Goal: Transaction & Acquisition: Purchase product/service

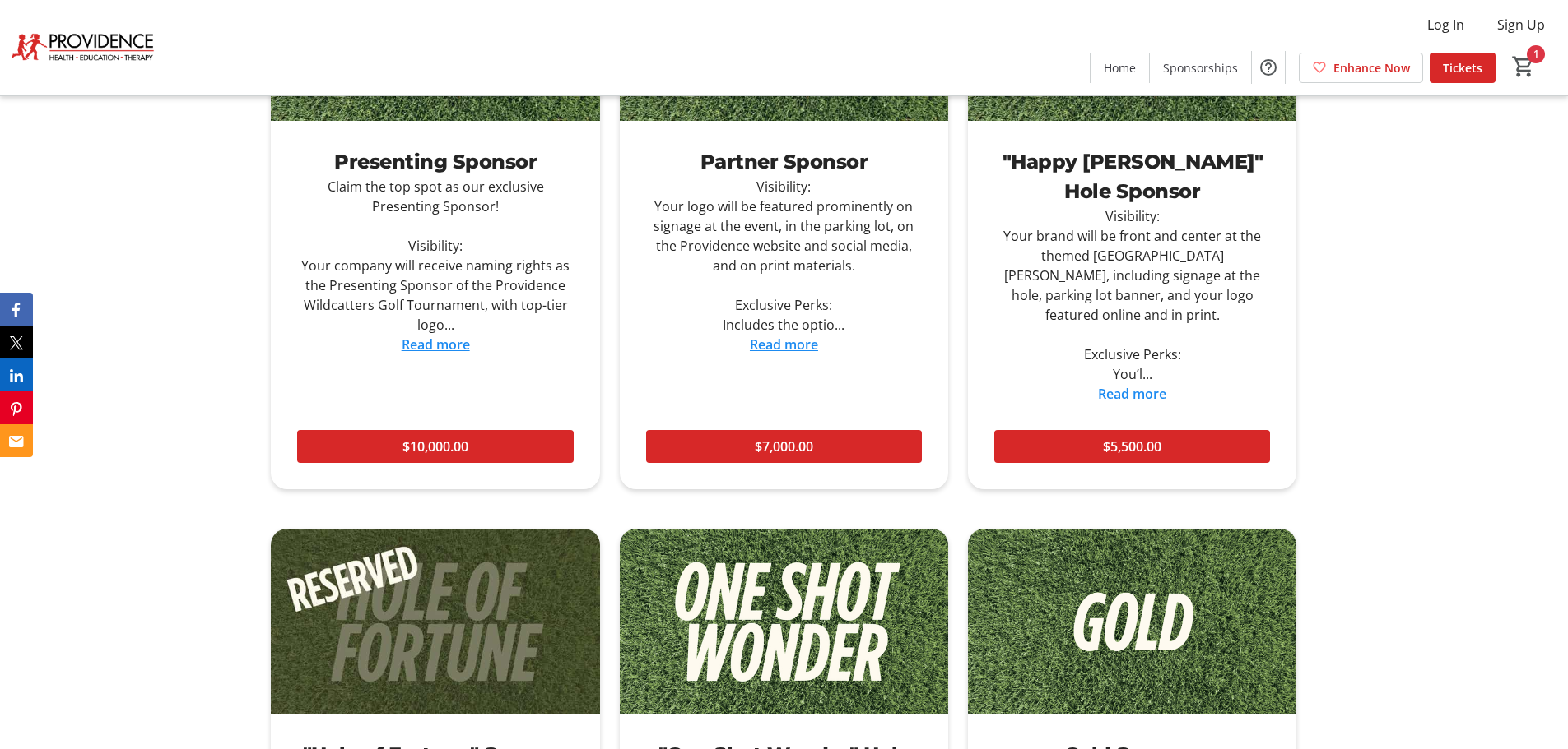
scroll to position [1975, 0]
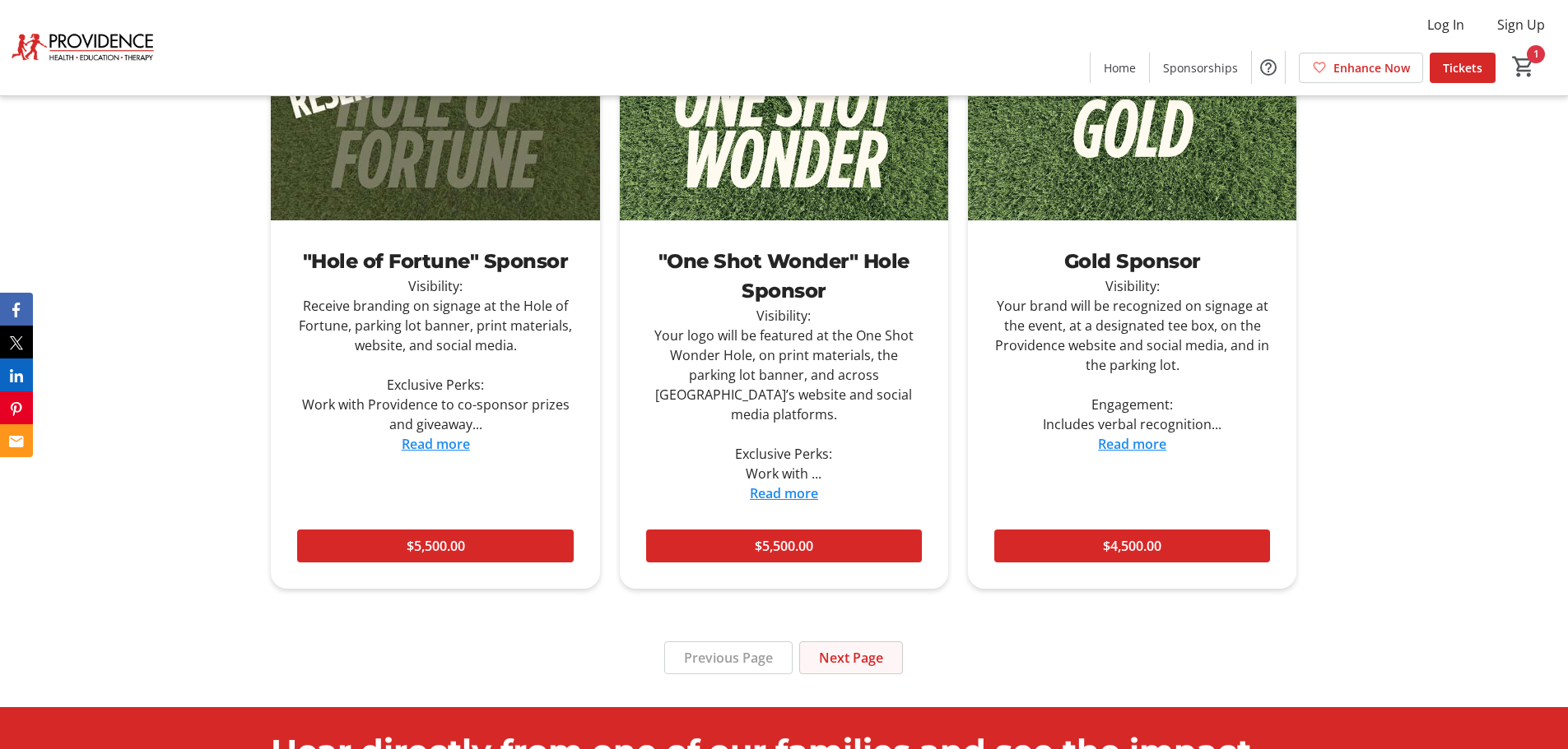
click at [864, 638] on span at bounding box center [852, 658] width 102 height 40
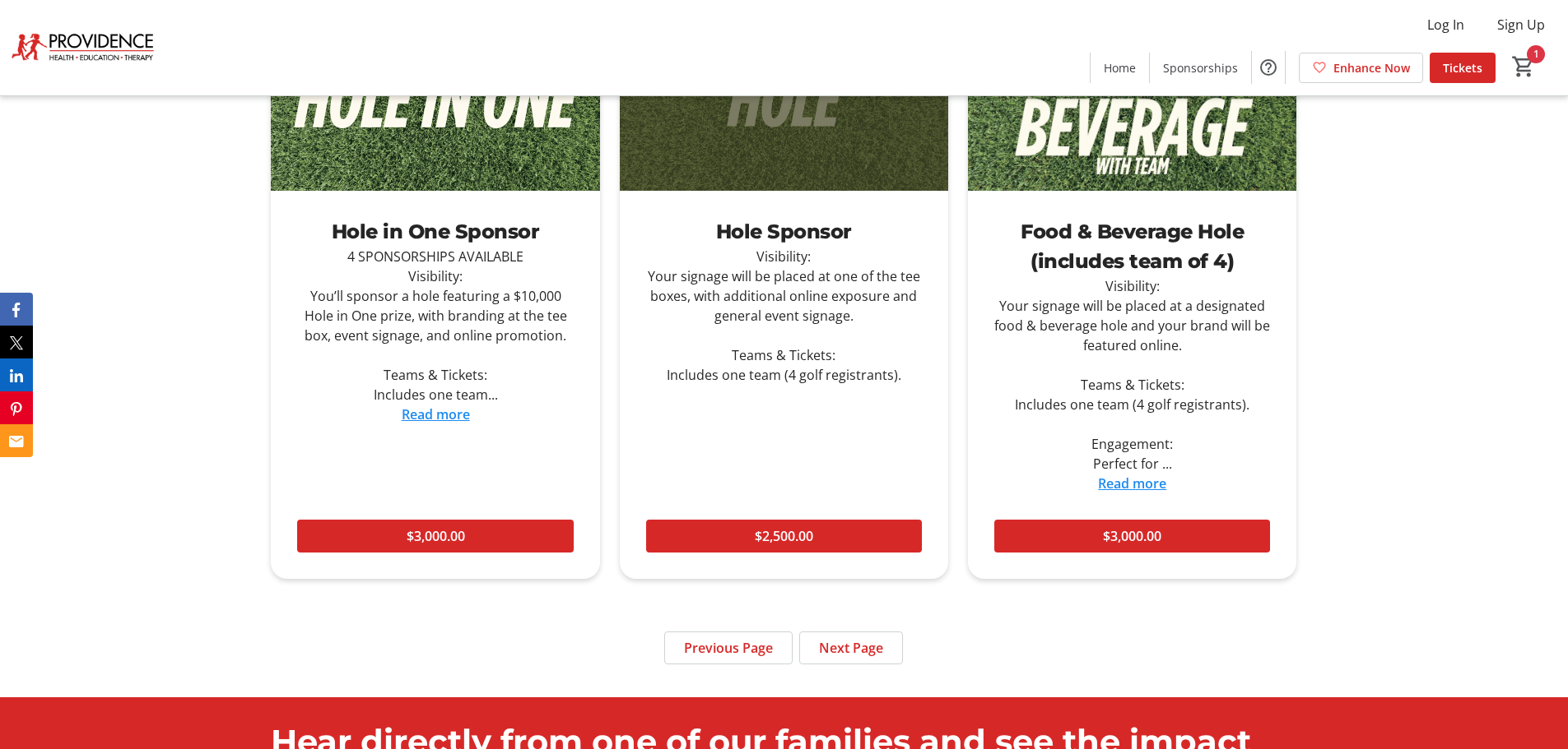
scroll to position [1892, 0]
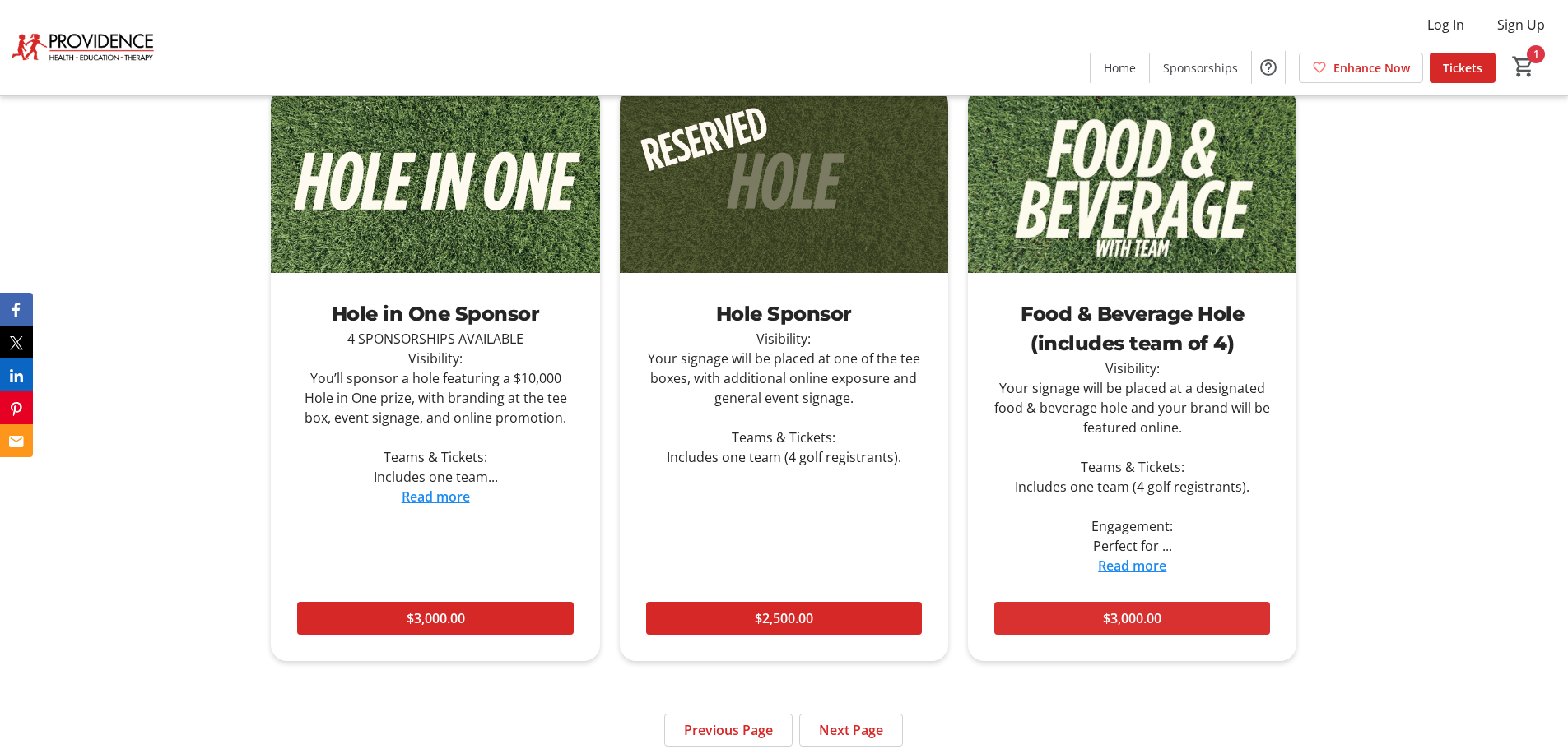
click at [1152, 626] on span "$3,000.00" at bounding box center [1133, 618] width 59 height 20
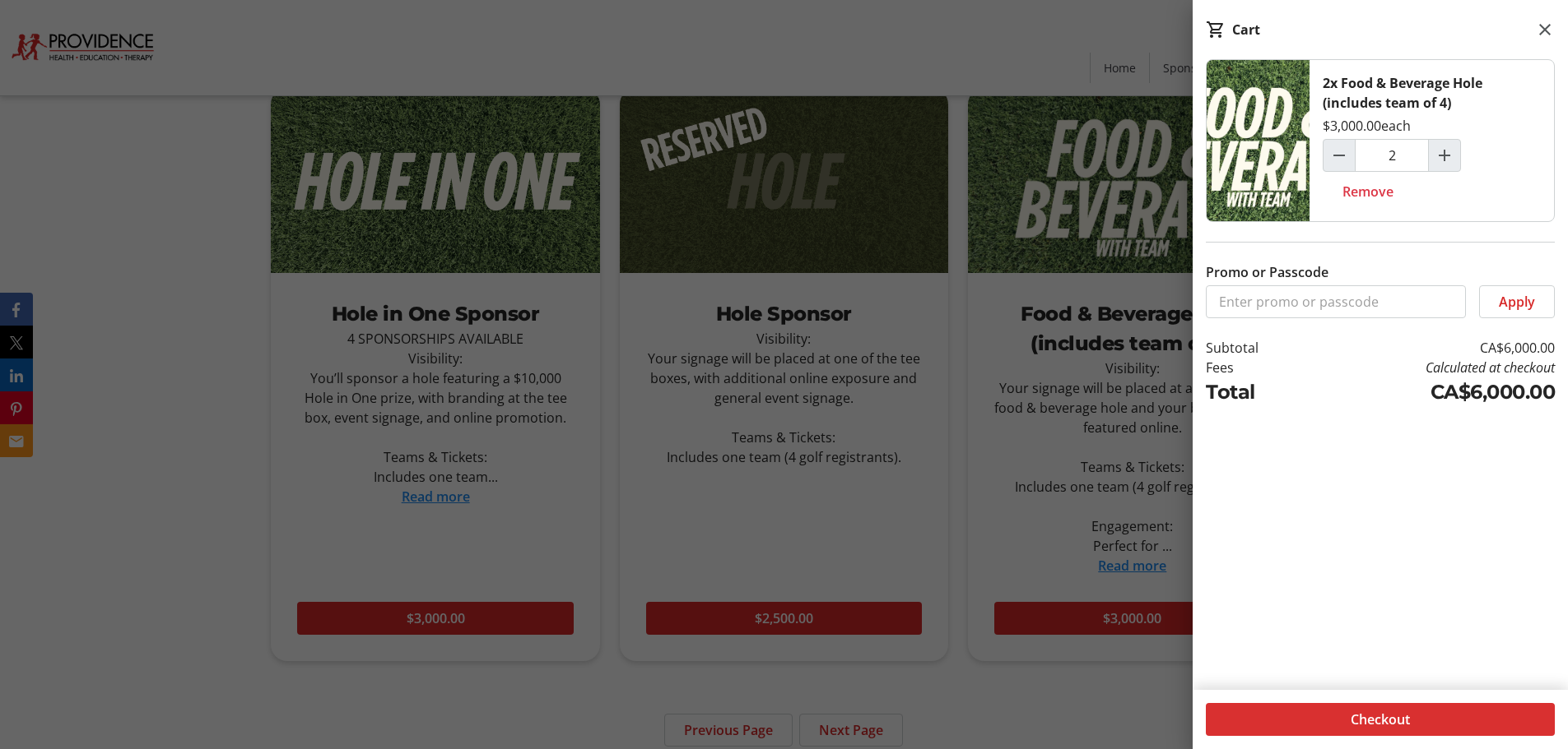
click at [1376, 716] on span "Checkout" at bounding box center [1381, 720] width 60 height 20
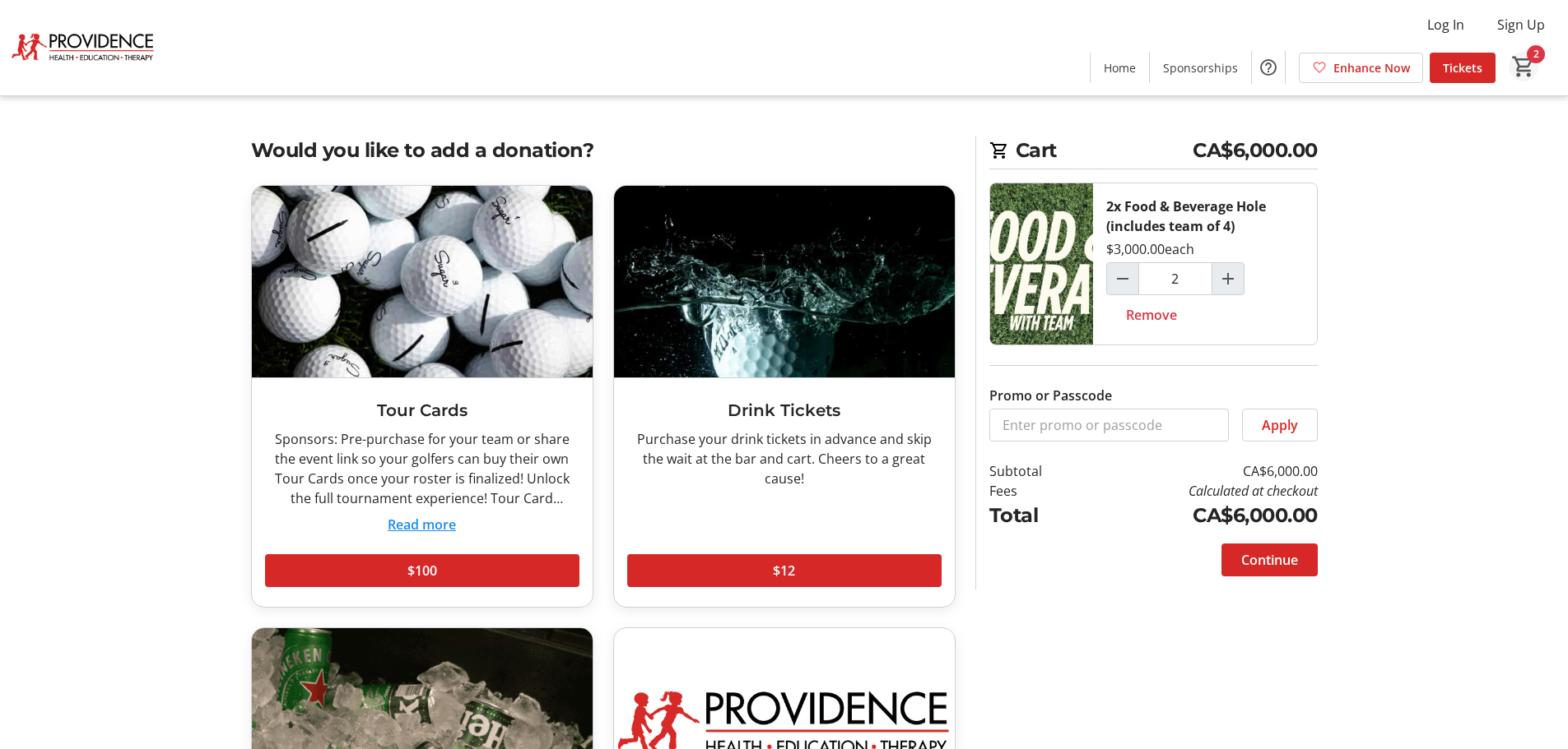
click at [1535, 52] on span "Cart" at bounding box center [1524, 66] width 29 height 29
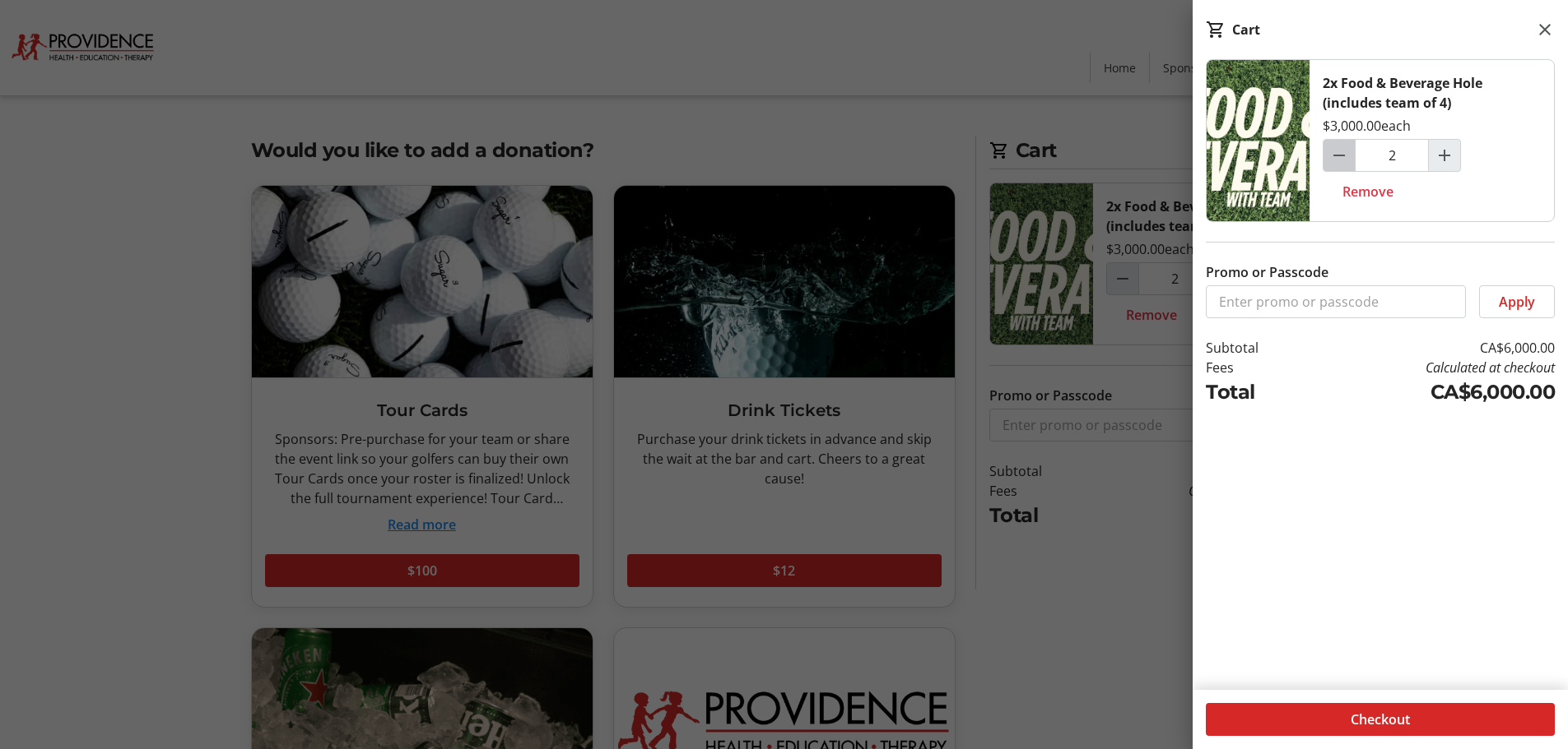
click at [1350, 155] on span "Decrement by one" at bounding box center [1339, 155] width 31 height 31
type input "1"
click at [1352, 724] on span "Checkout" at bounding box center [1381, 720] width 60 height 20
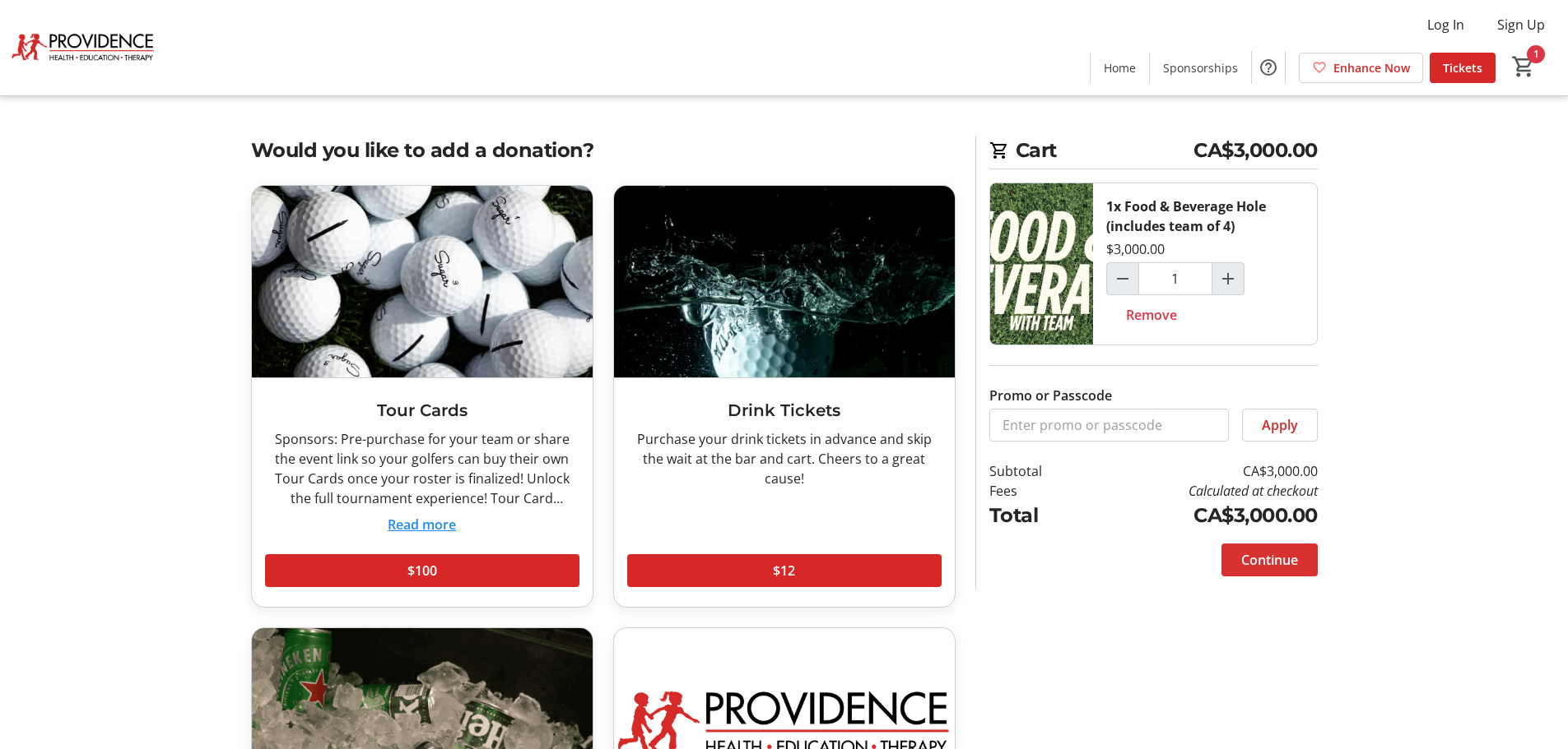
click at [1277, 560] on span "Continue" at bounding box center [1270, 560] width 57 height 20
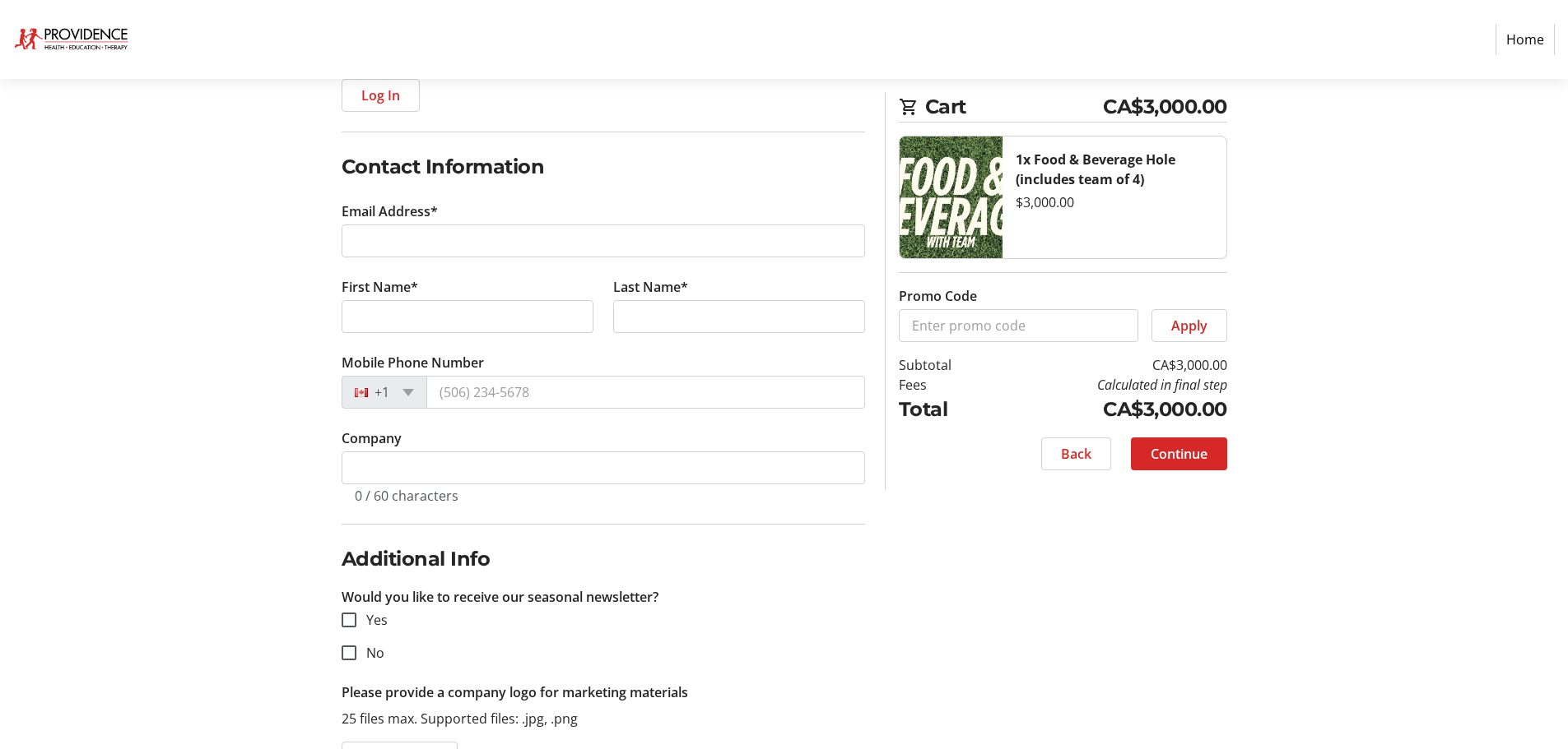
scroll to position [113, 0]
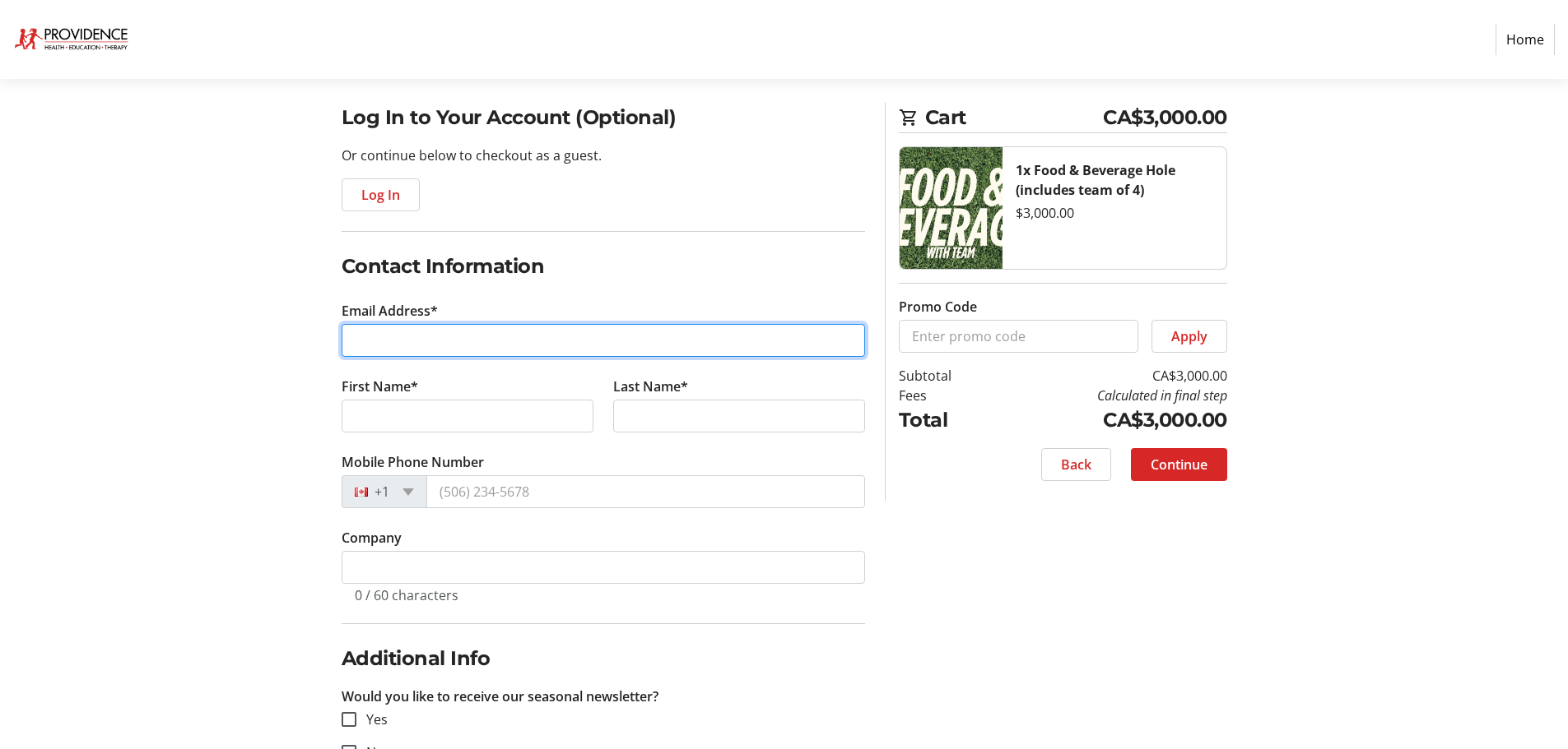
click at [355, 339] on input "Email Address*" at bounding box center [603, 340] width 523 height 33
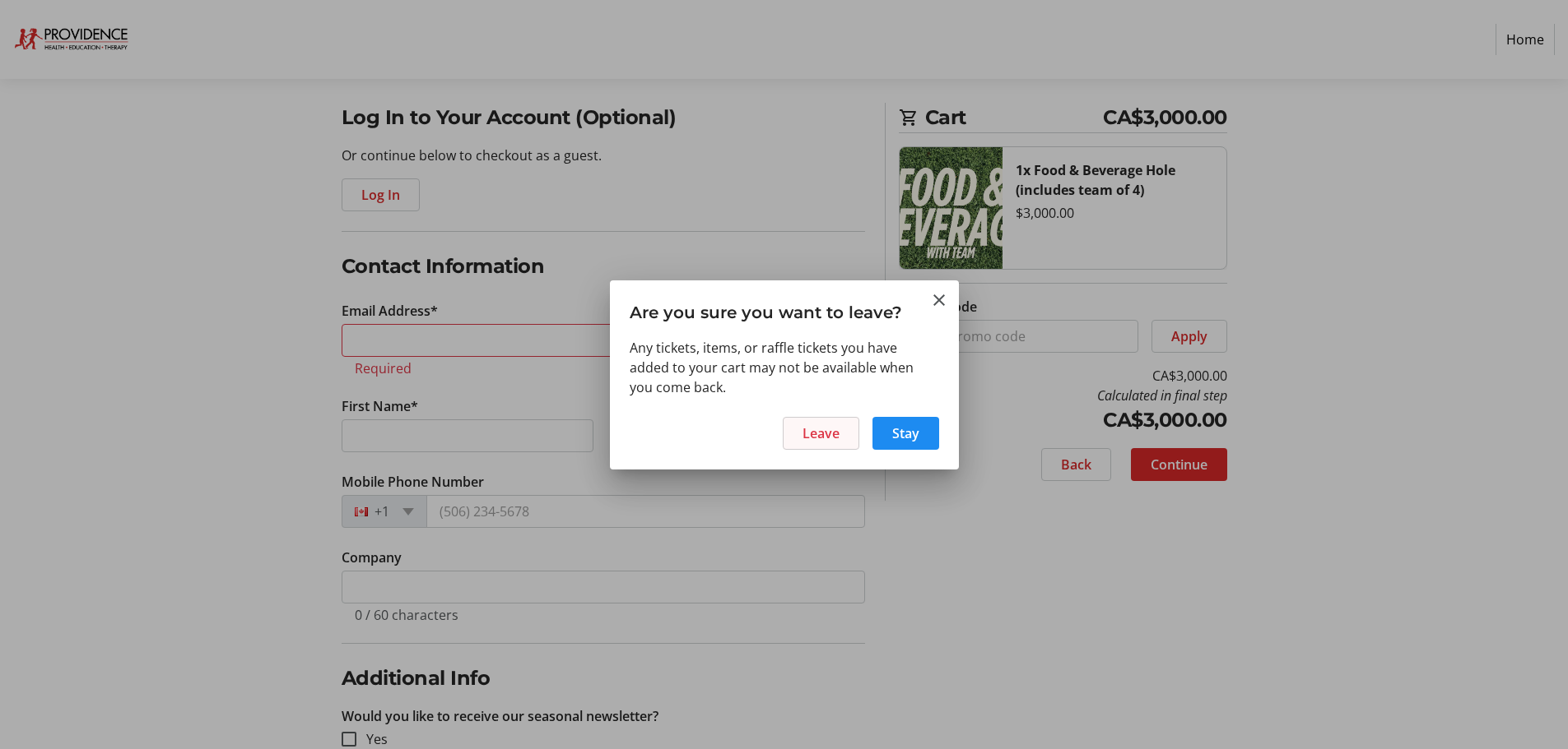
click at [837, 440] on span "Leave" at bounding box center [820, 433] width 37 height 20
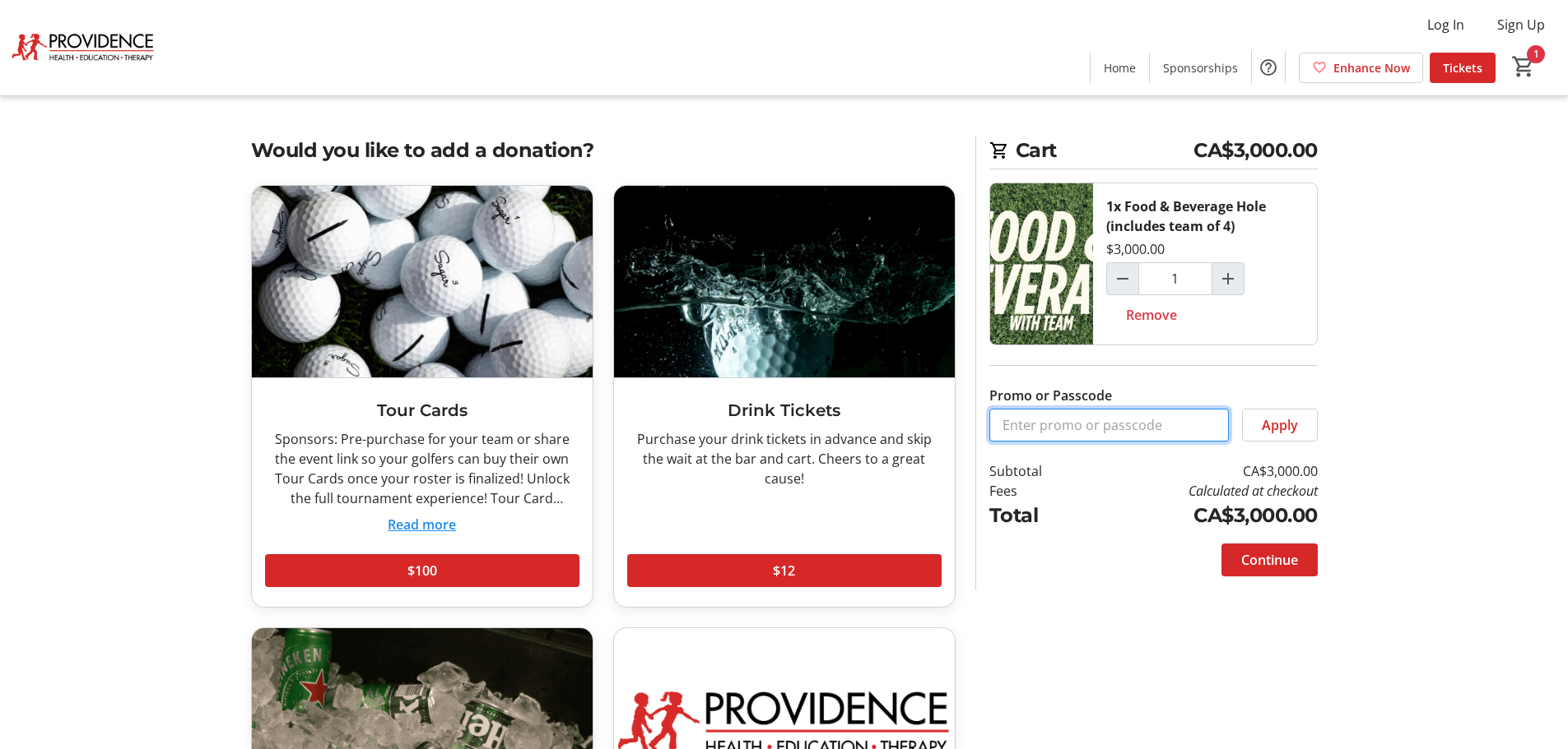
click at [1091, 424] on input "Promo or Passcode" at bounding box center [1109, 425] width 239 height 33
paste input "Sponsor Golfers"
type input "Sponsor Golfers"
click at [1268, 430] on span "Apply" at bounding box center [1280, 425] width 36 height 20
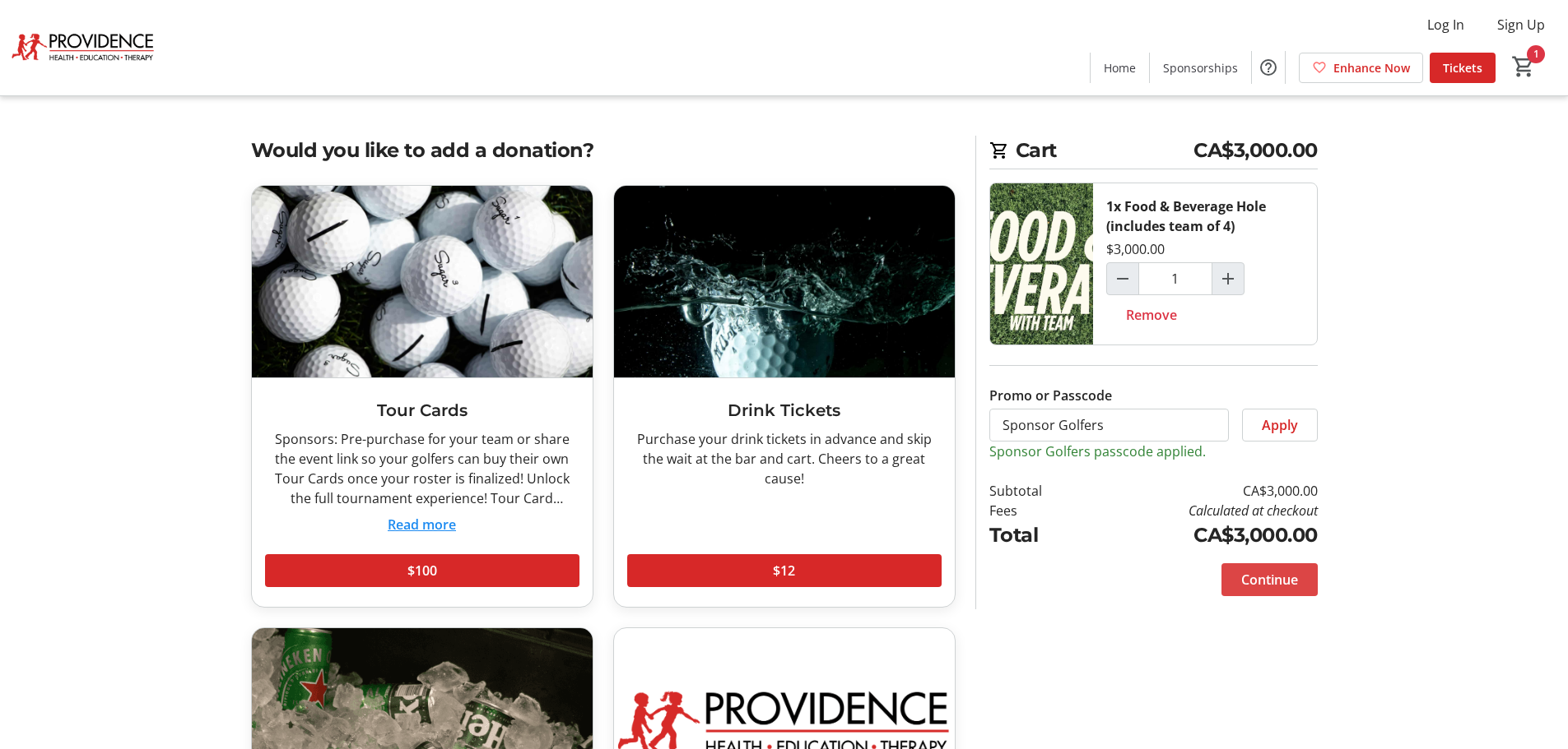
click at [1260, 580] on span "Continue" at bounding box center [1270, 580] width 57 height 20
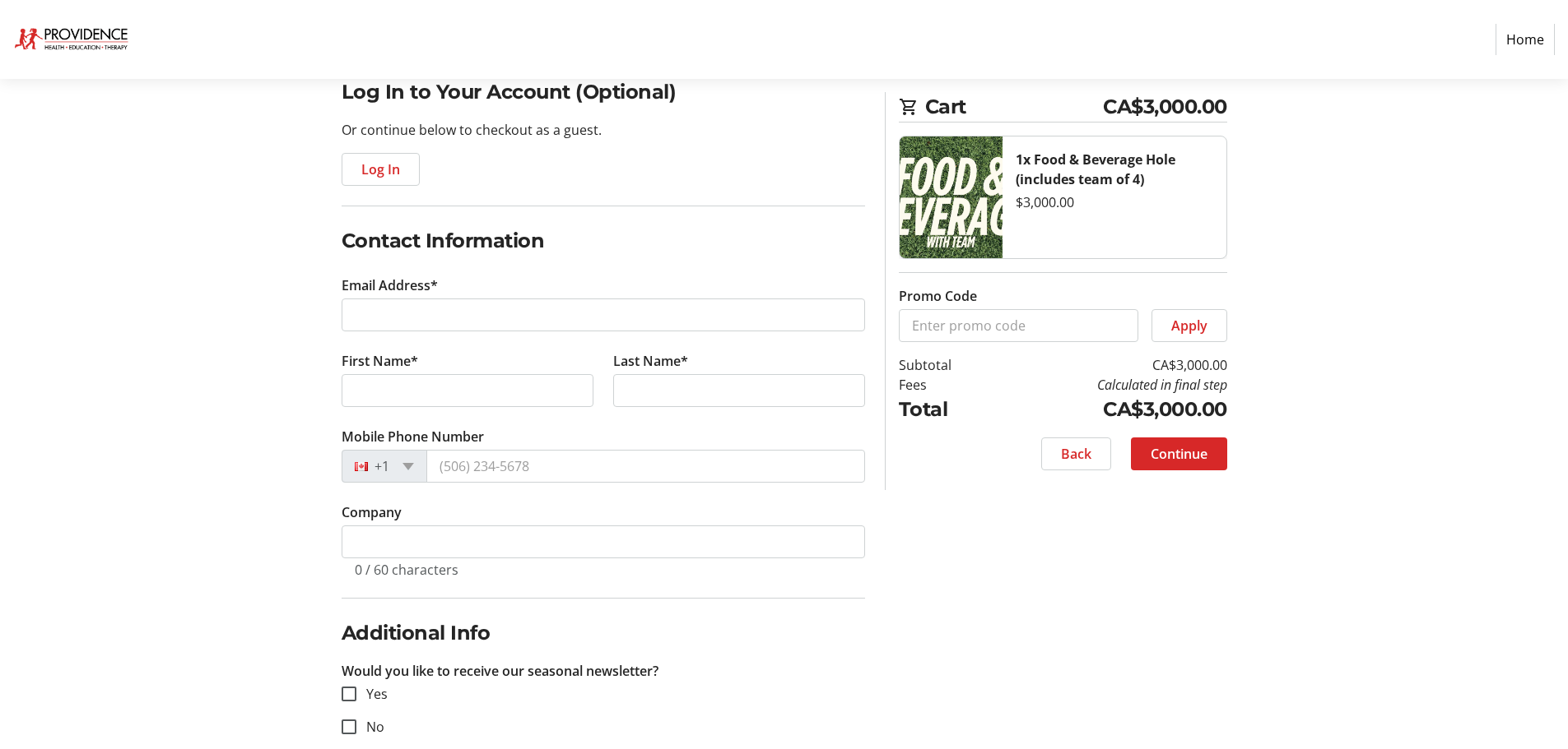
scroll to position [277, 0]
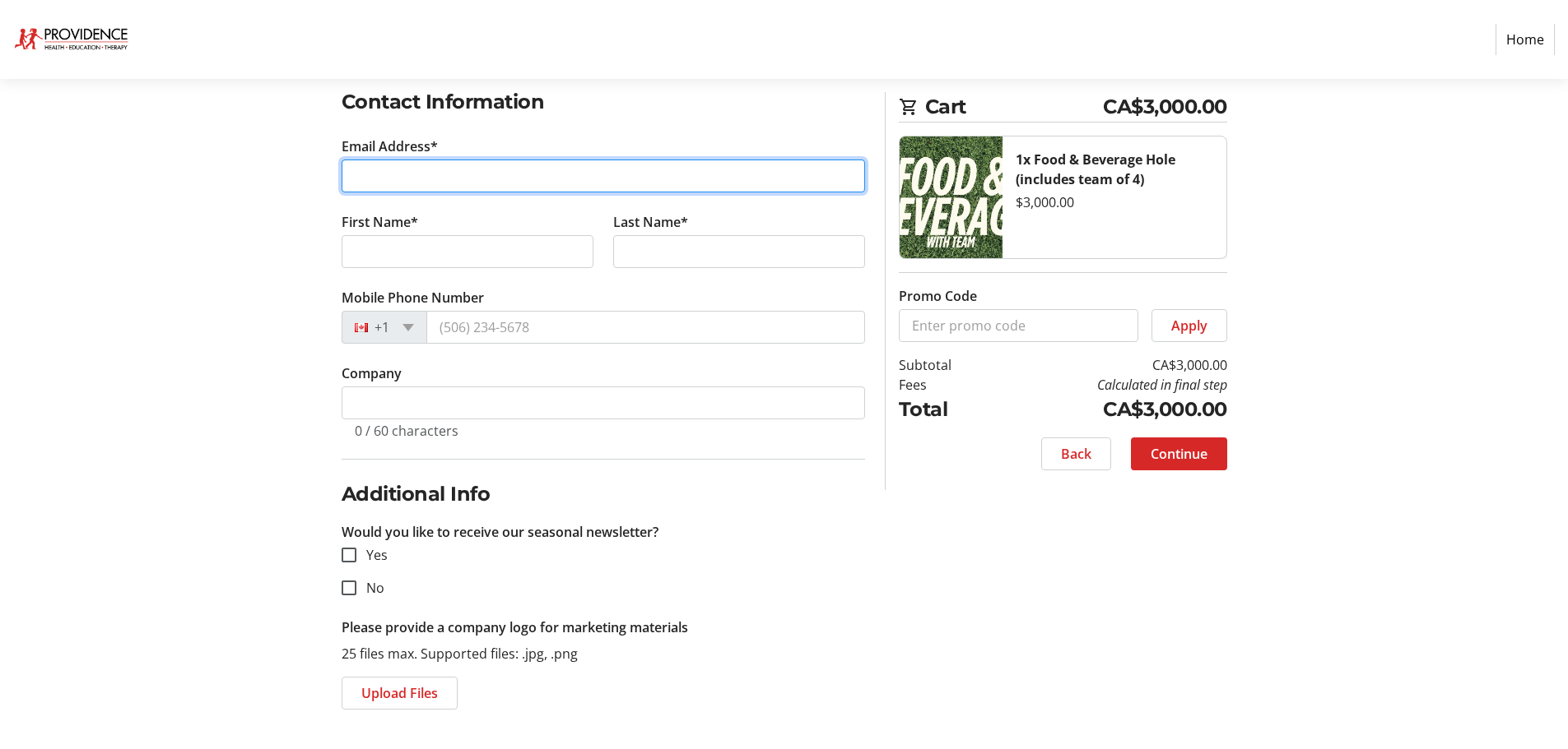
click at [432, 177] on input "Email Address*" at bounding box center [603, 176] width 523 height 33
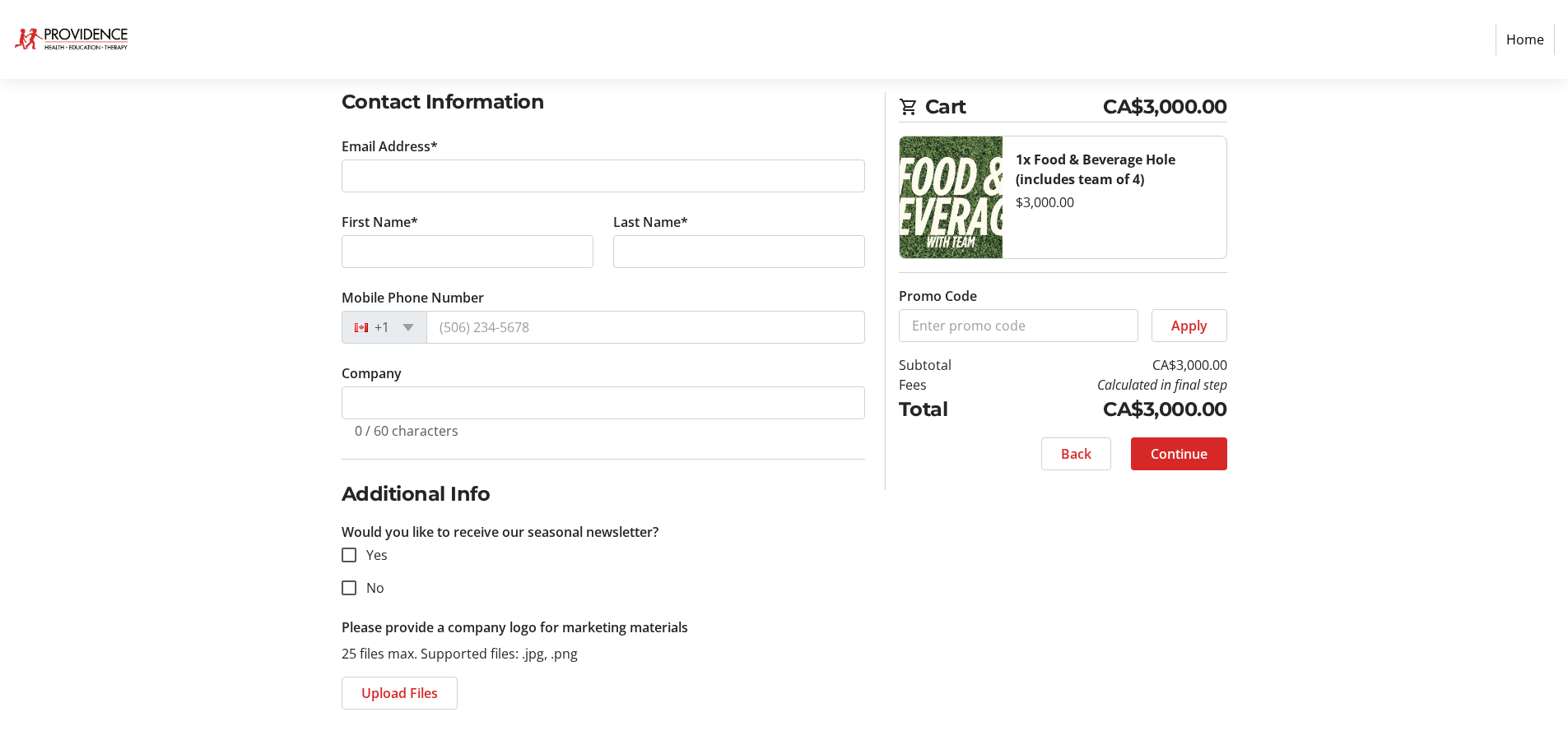
click at [224, 197] on section "Purchase Step 1 of 5 Cart CA$3,000.00 1x Food & Beverage Hole (includes team of…" at bounding box center [784, 275] width 1568 height 948
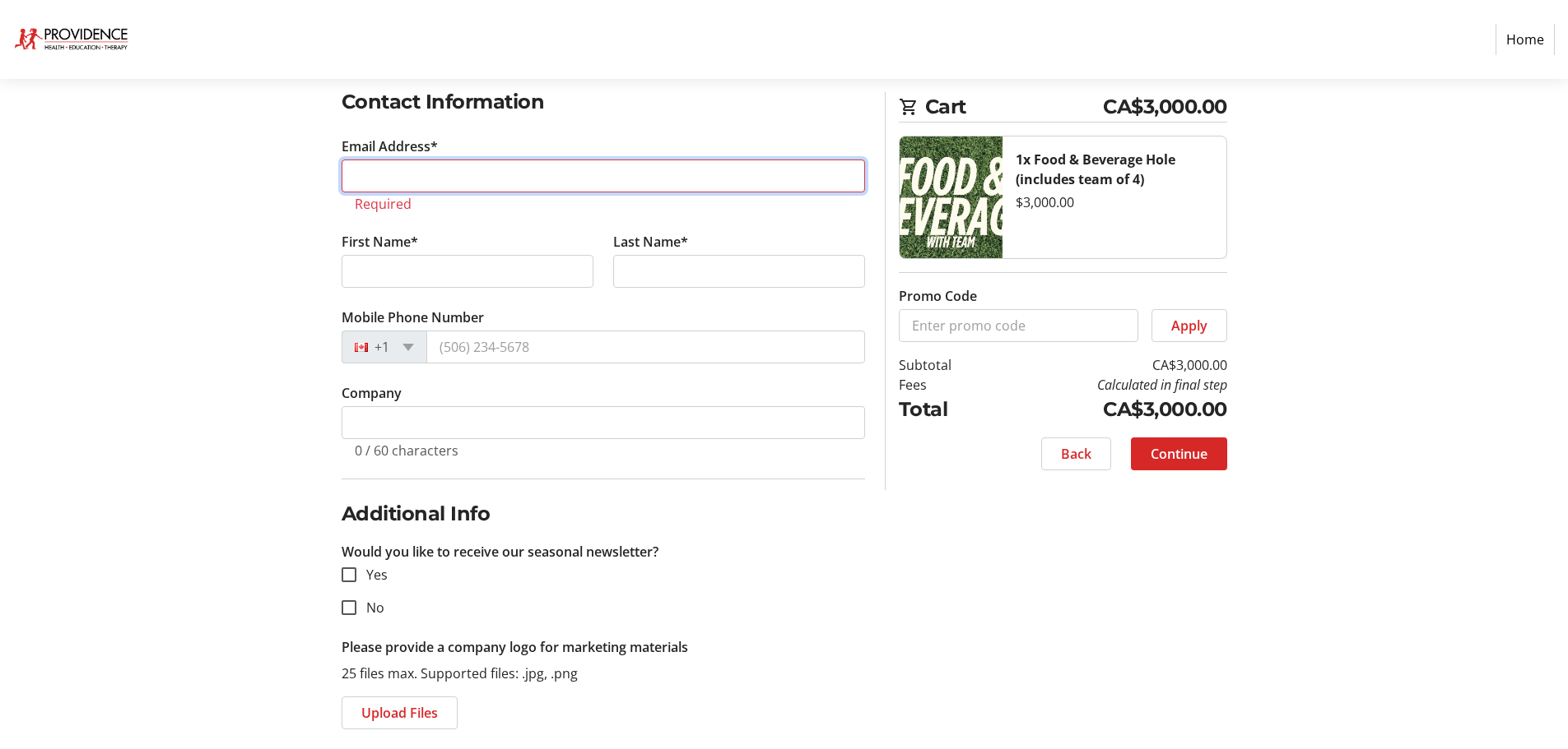
click at [383, 183] on input "Email Address*" at bounding box center [603, 176] width 523 height 33
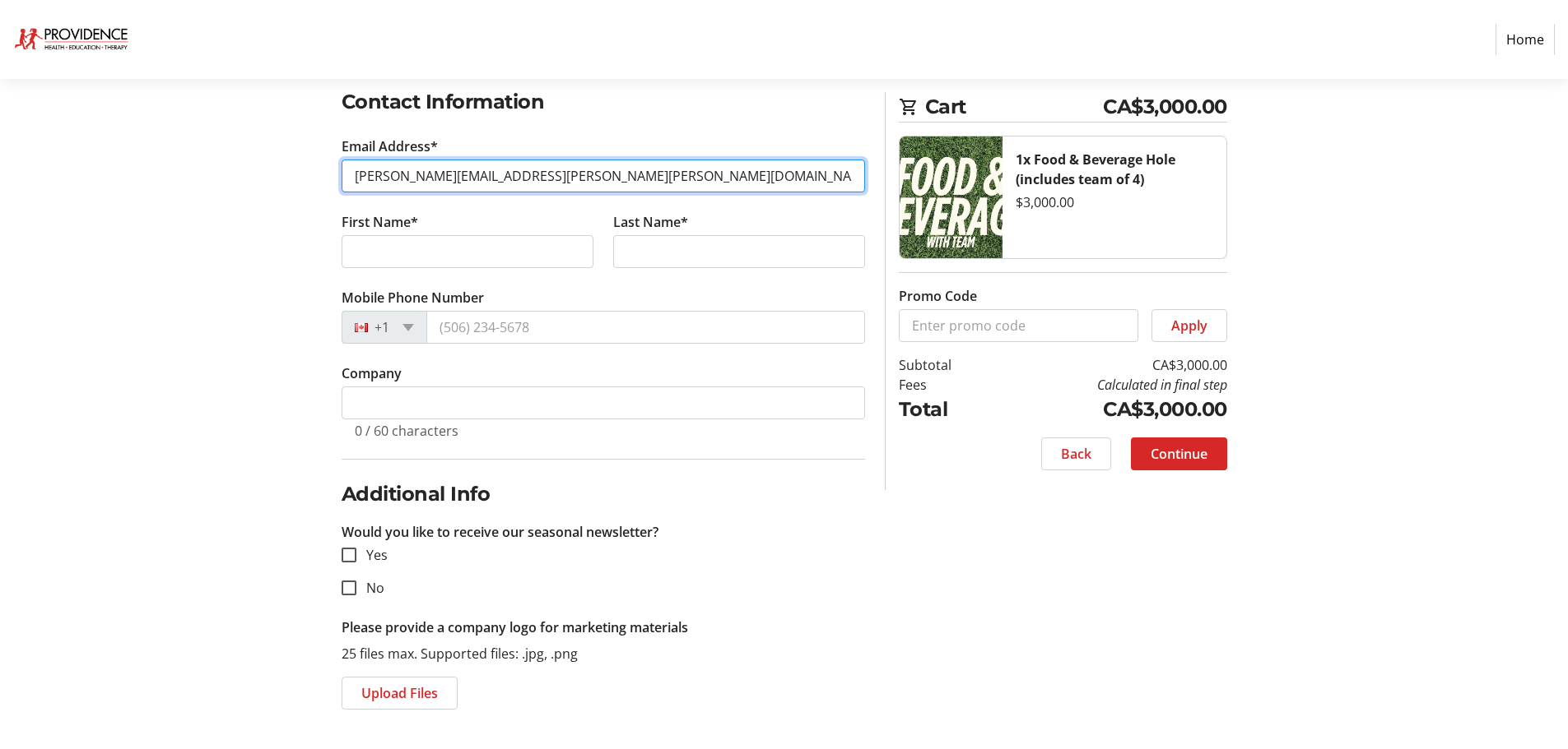
type input "[PERSON_NAME][EMAIL_ADDRESS][PERSON_NAME][PERSON_NAME][DOMAIN_NAME]"
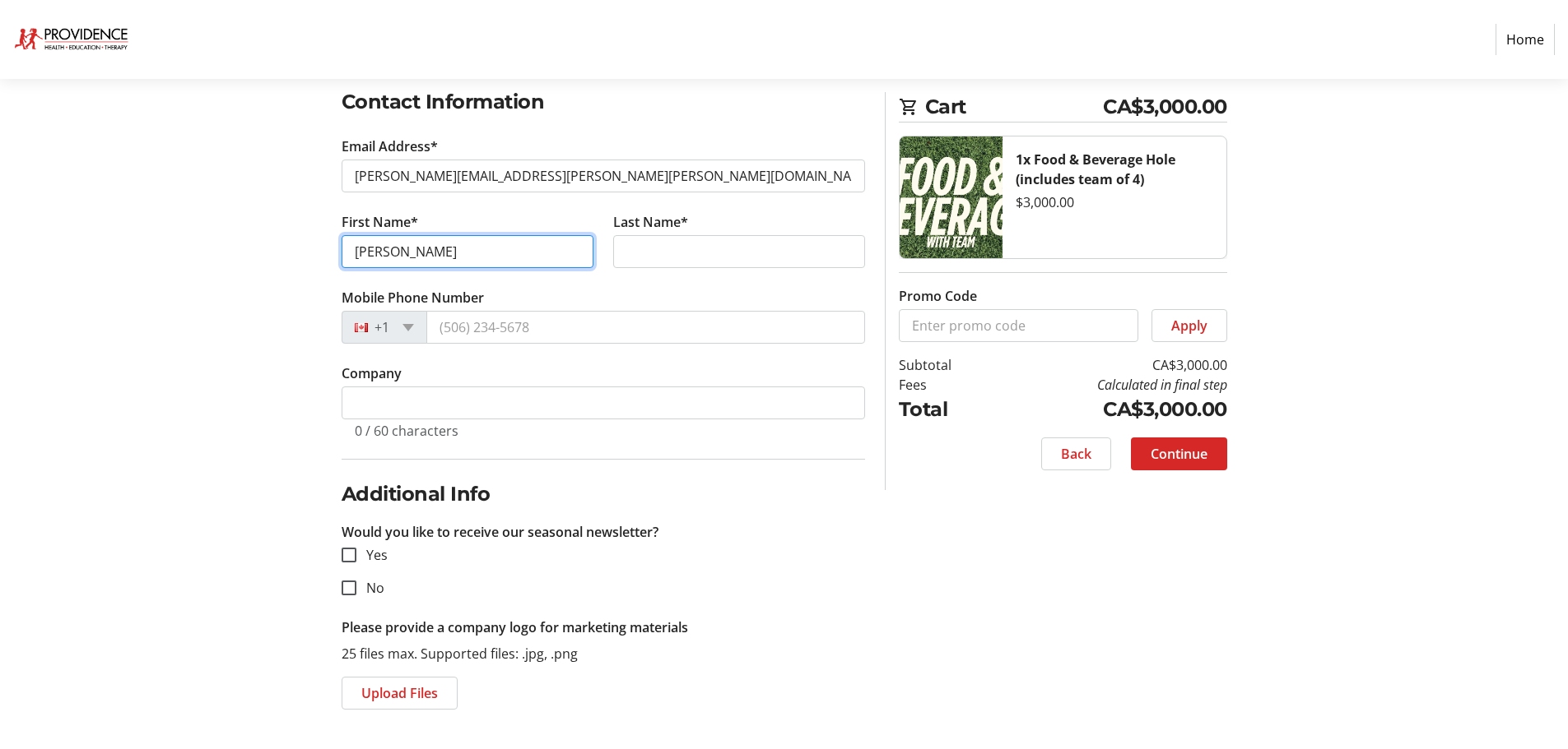
type input "[PERSON_NAME]"
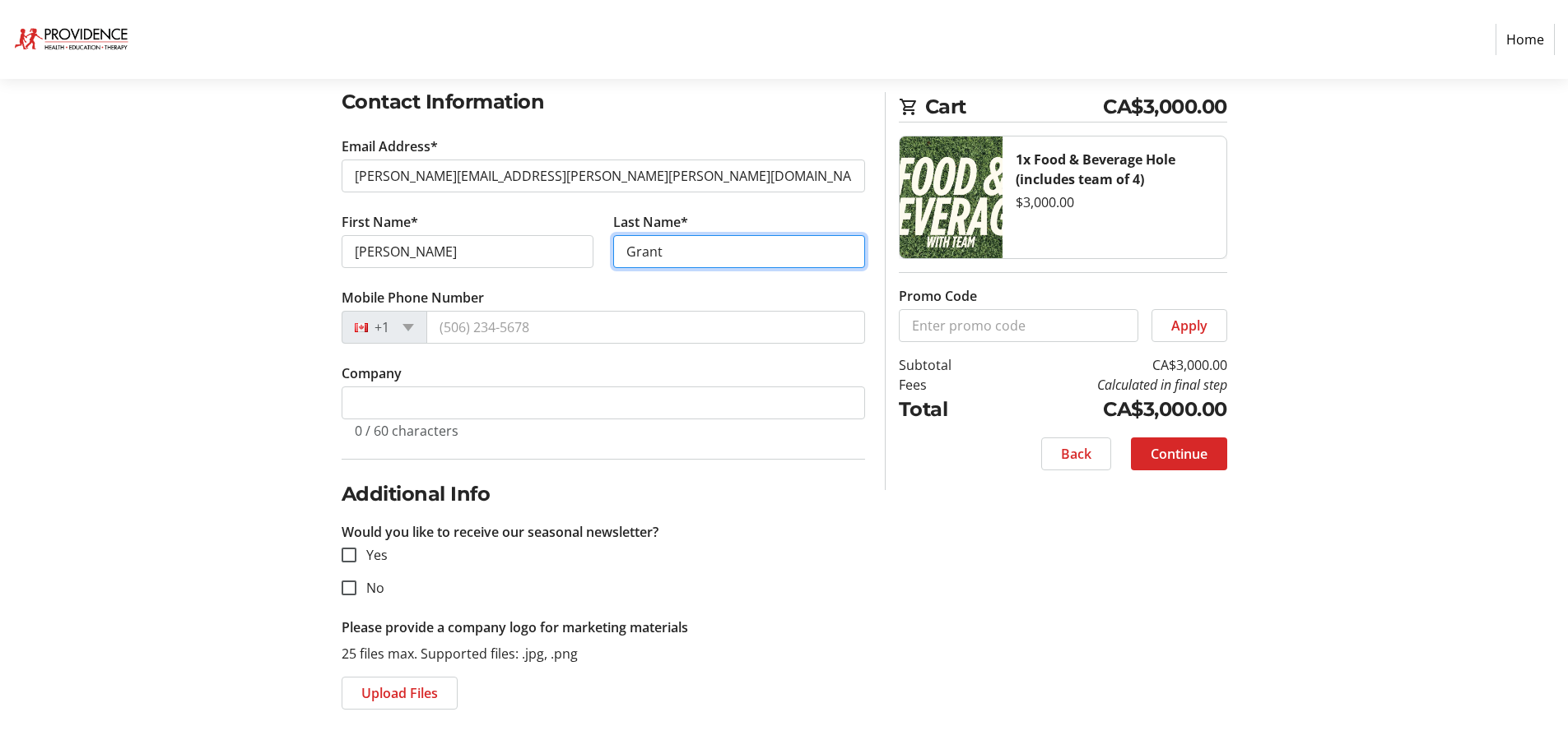
type input "Grant"
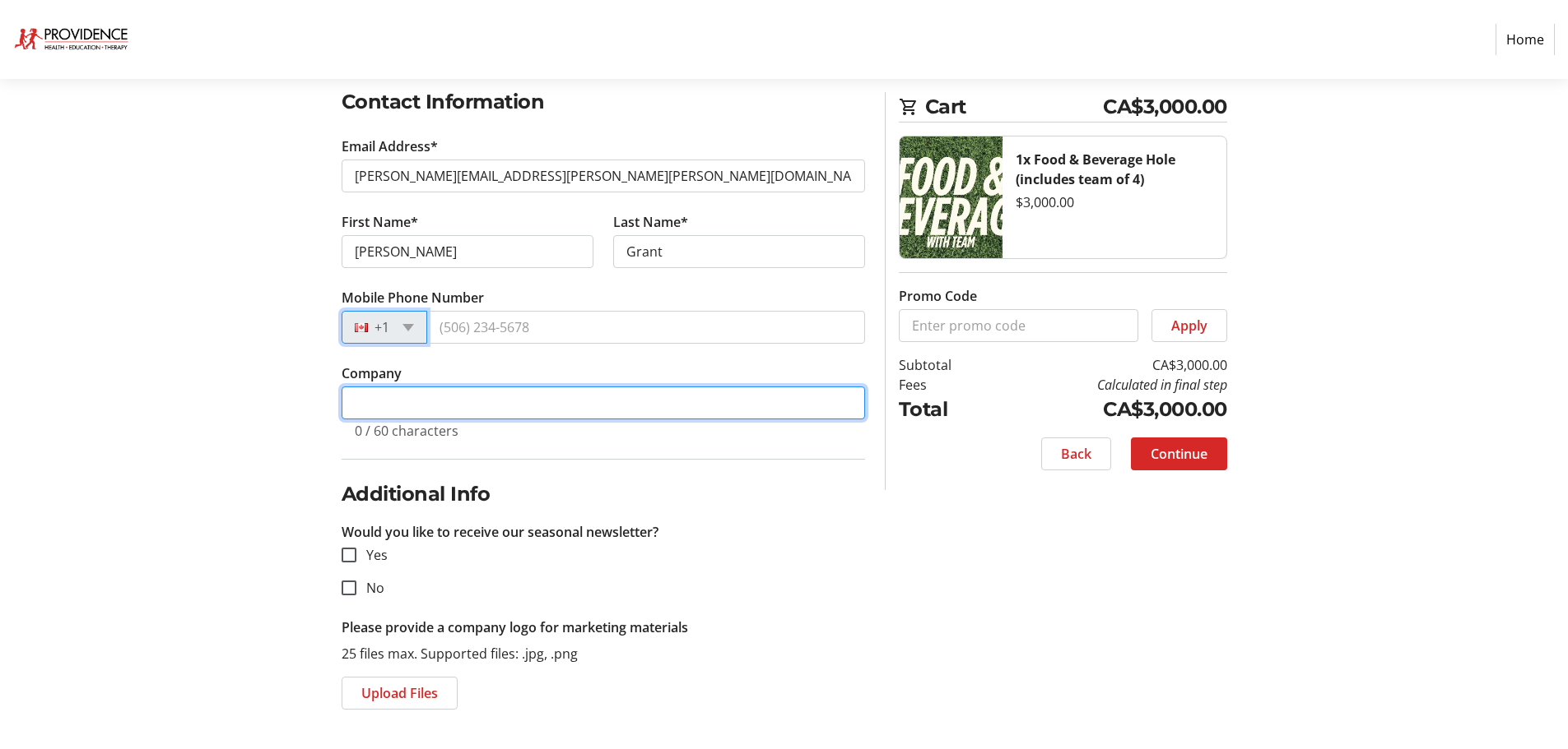
click at [402, 409] on input "Company" at bounding box center [603, 403] width 523 height 33
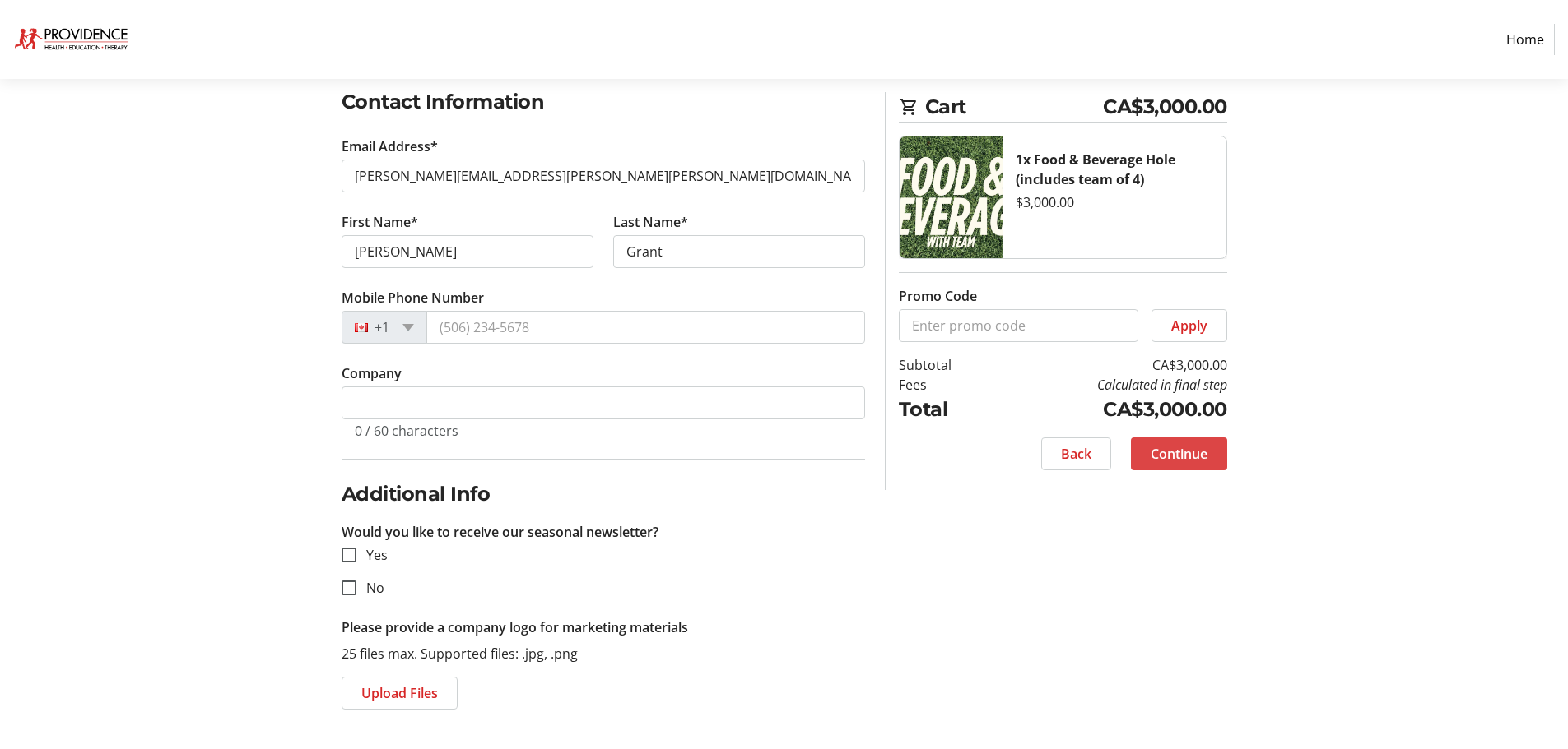
click at [1173, 448] on span "Continue" at bounding box center [1179, 454] width 57 height 20
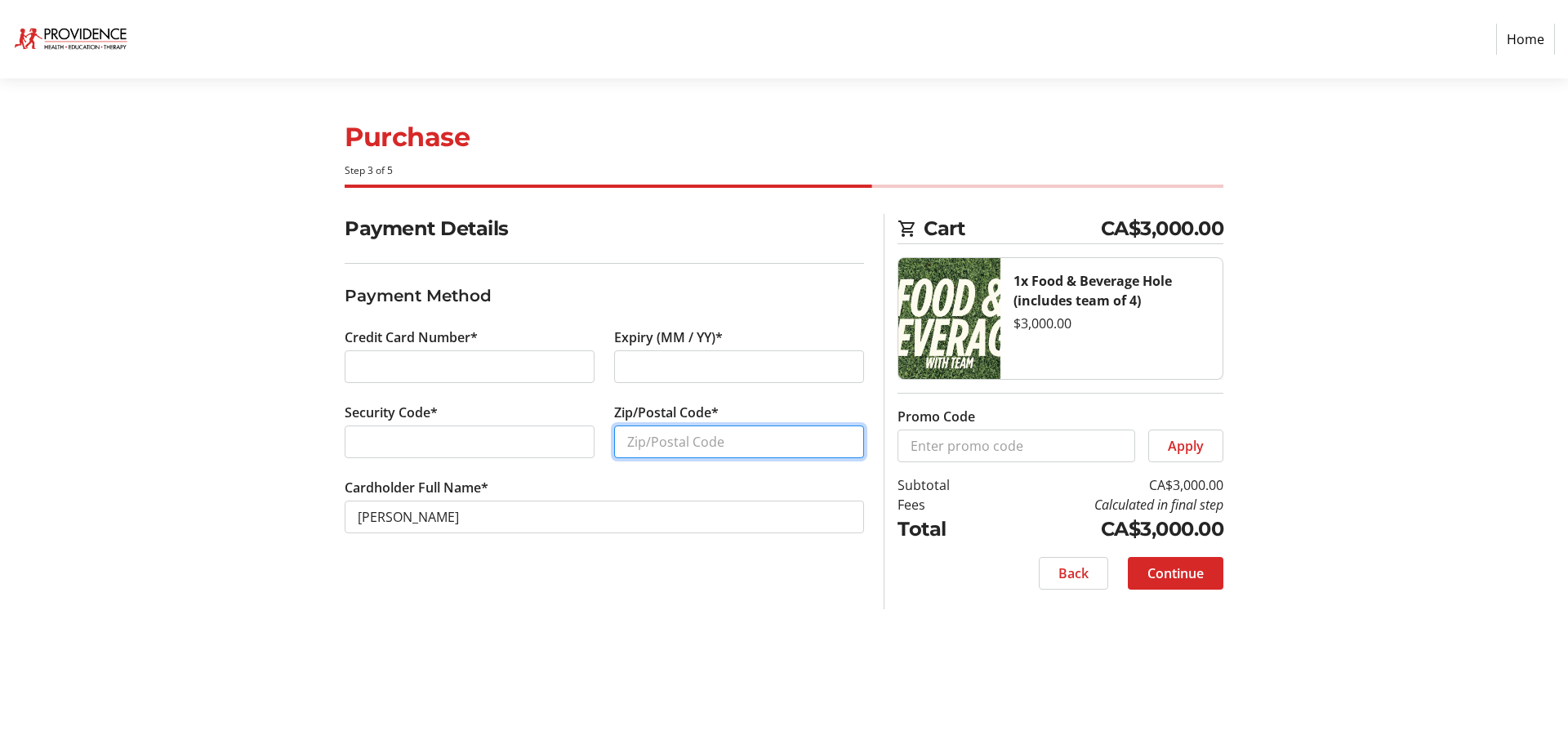
click at [748, 442] on input "Zip/Postal Code*" at bounding box center [739, 442] width 250 height 33
click at [748, 442] on input "T4G" at bounding box center [739, 442] width 250 height 33
click at [654, 442] on input "T4G1S8" at bounding box center [739, 442] width 250 height 33
type input "T4G 1S8"
click at [1198, 575] on span "Continue" at bounding box center [1176, 573] width 56 height 20
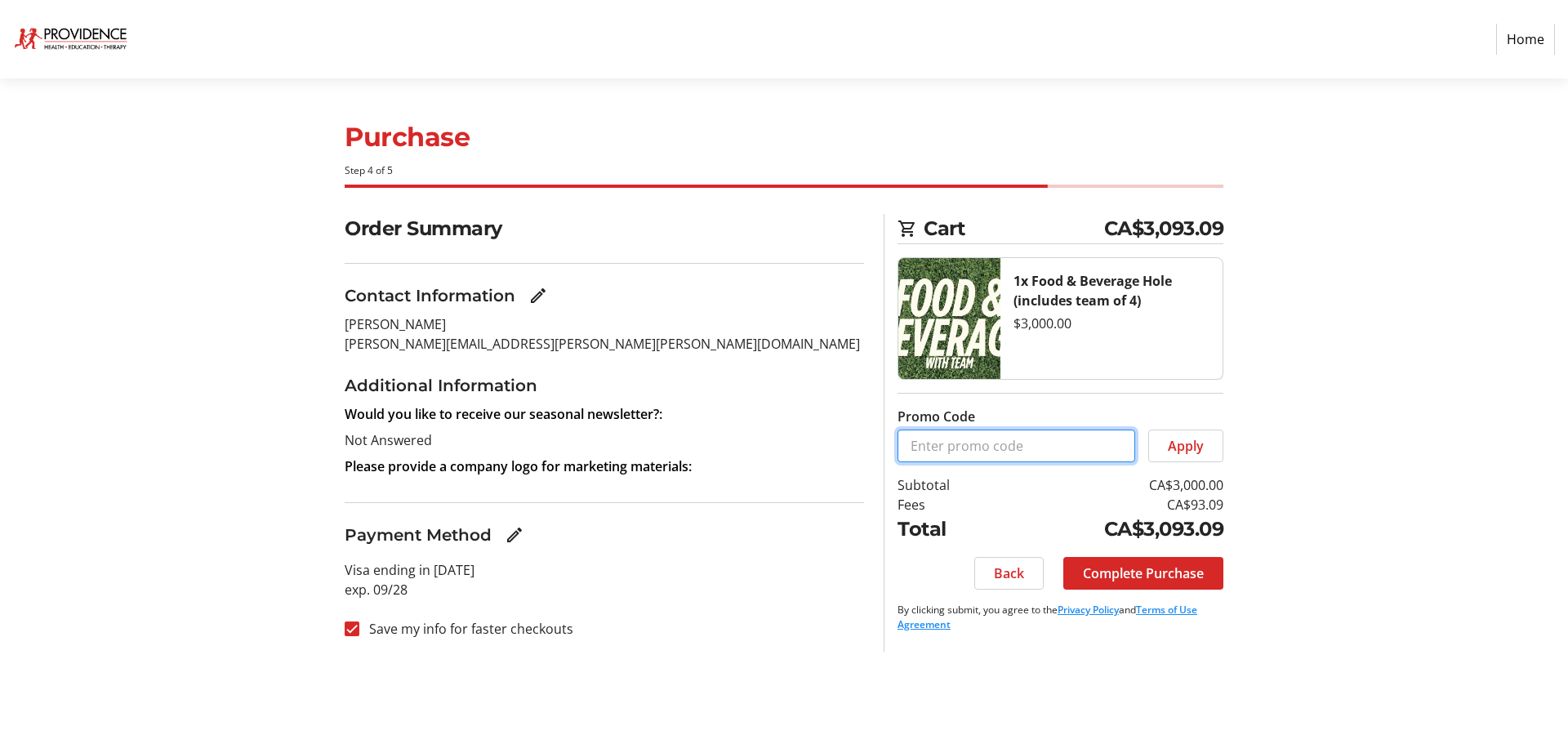
click at [973, 449] on input "Promo Code" at bounding box center [1016, 446] width 238 height 33
click at [1191, 568] on span "Complete Purchase" at bounding box center [1143, 573] width 121 height 20
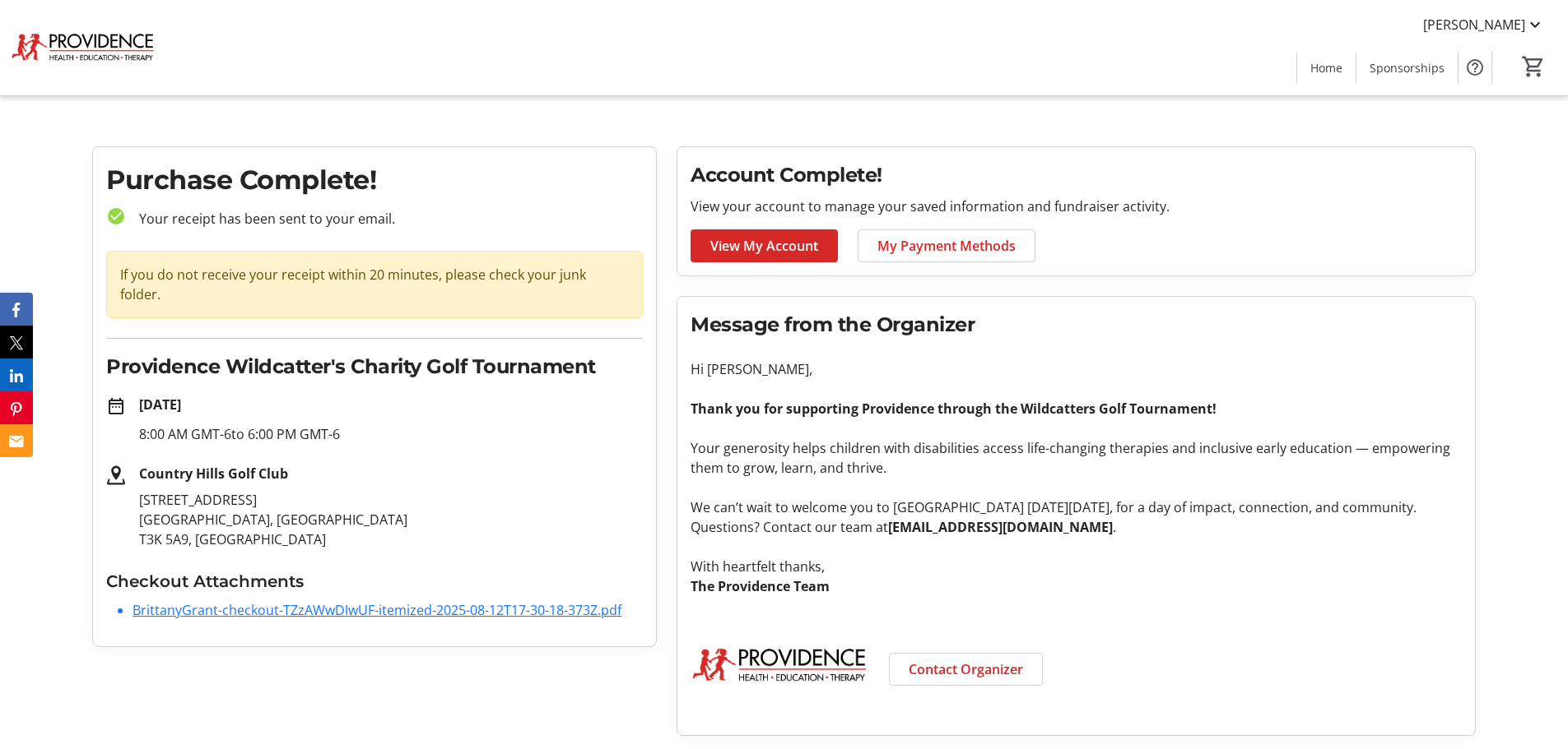
scroll to position [23, 0]
